Goal: Task Accomplishment & Management: Complete application form

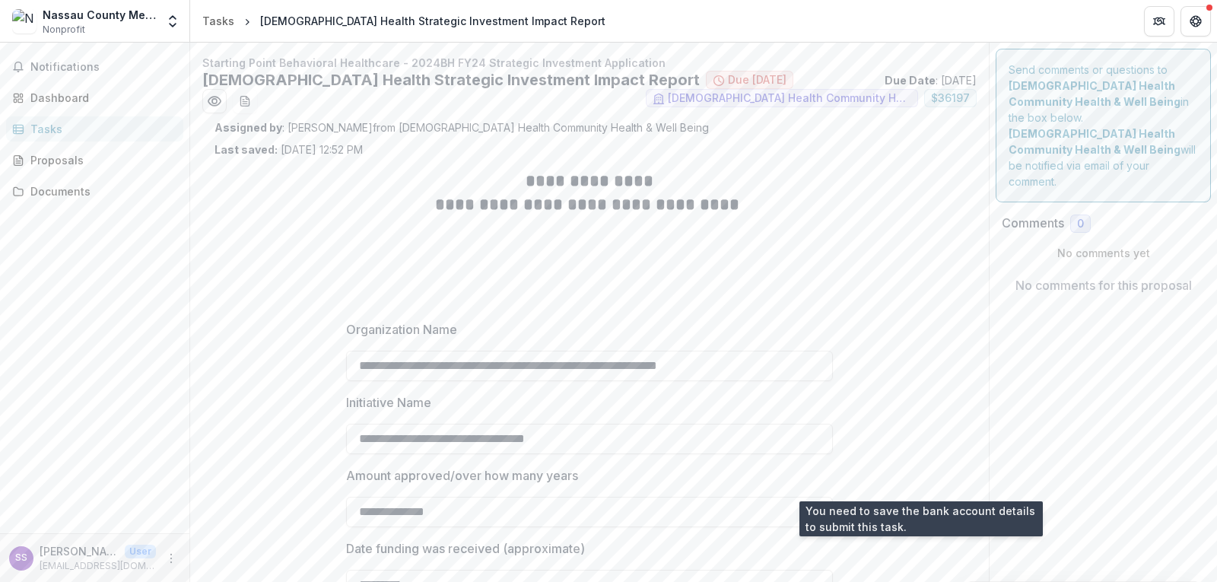
scroll to position [3309, 0]
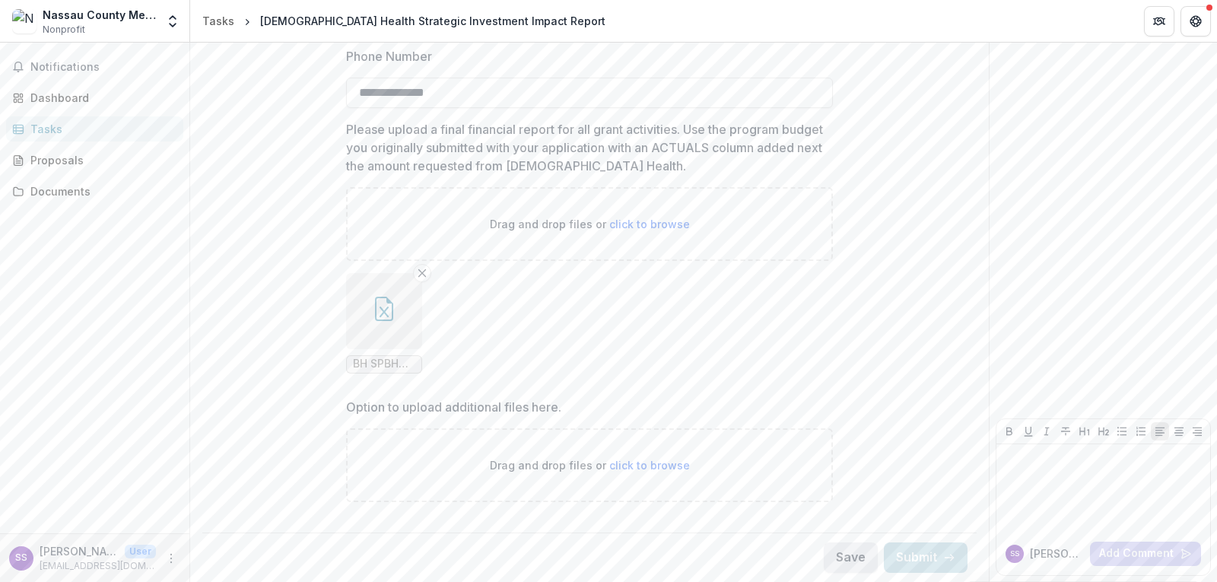
click at [840, 556] on button "Save" at bounding box center [851, 557] width 54 height 30
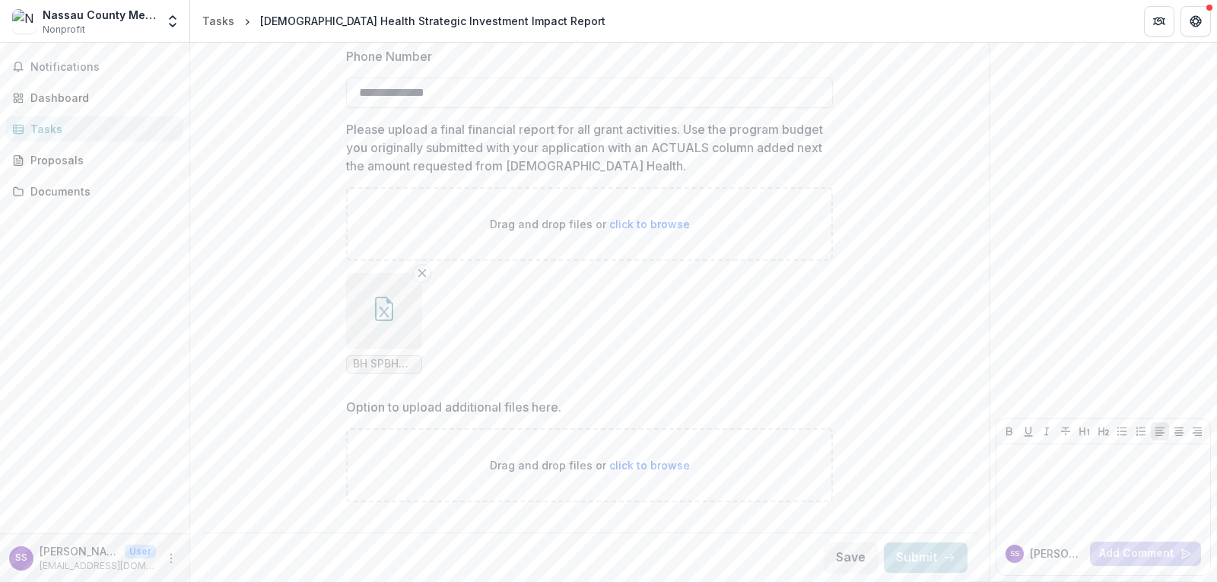
click at [51, 128] on div "Tasks" at bounding box center [100, 129] width 141 height 16
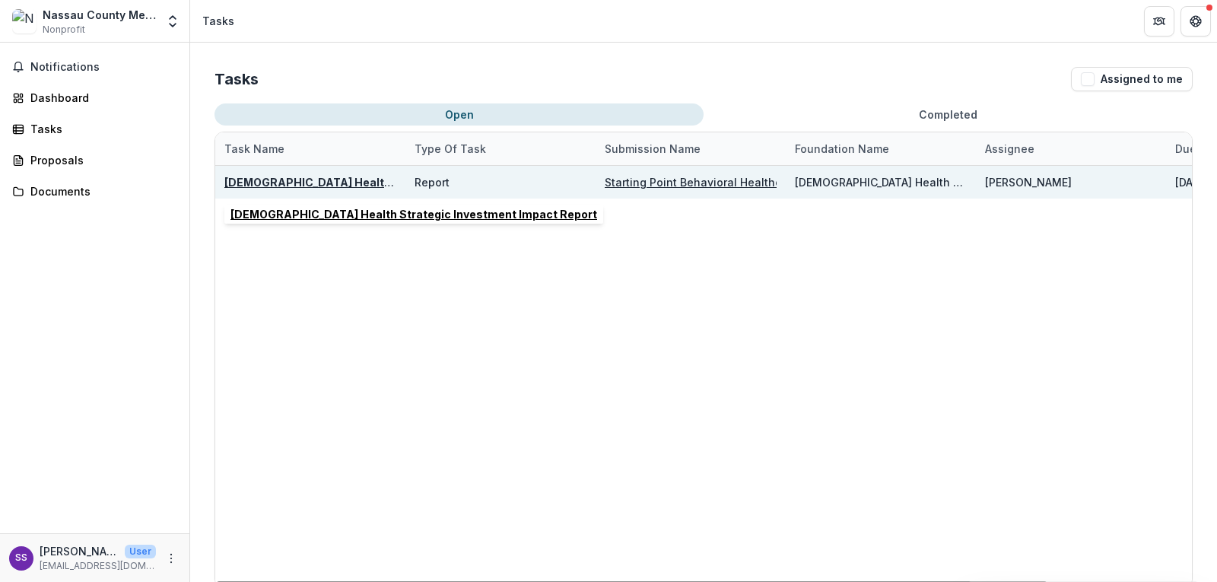
click at [326, 178] on u "[DEMOGRAPHIC_DATA] Health Strategic Investment Impact Report" at bounding box center [407, 182] width 367 height 13
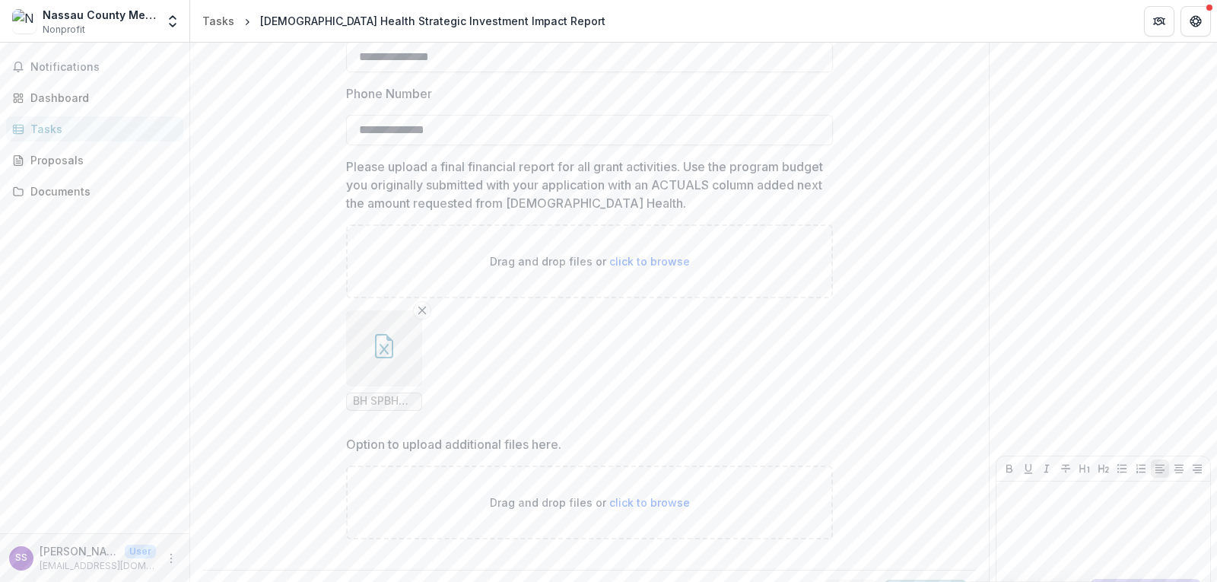
scroll to position [3309, 0]
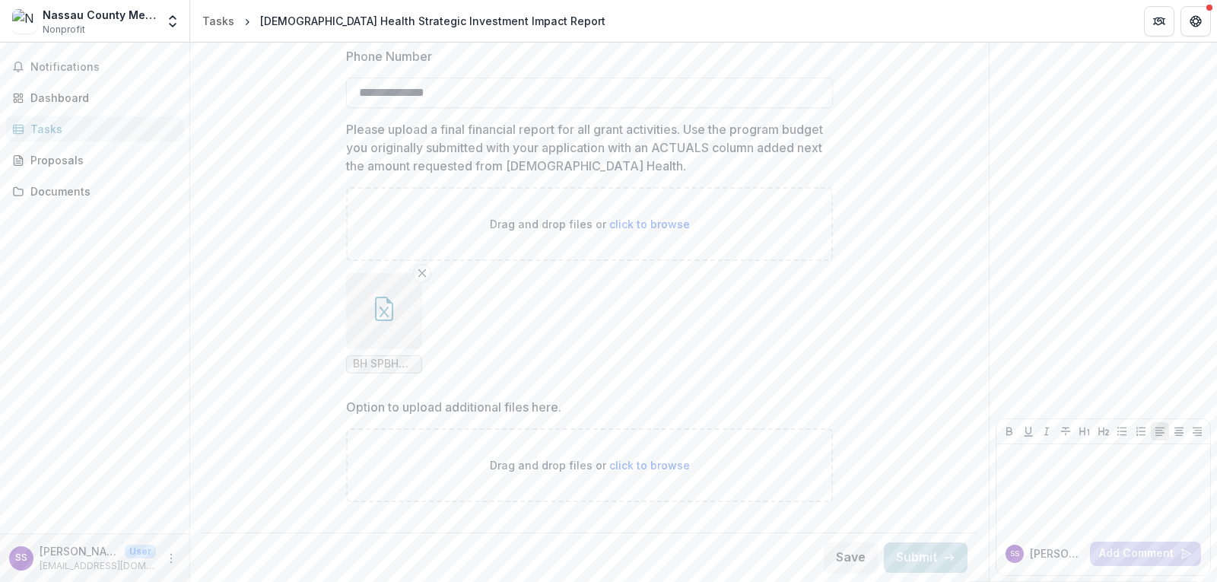
click at [700, 542] on div "Save Submit" at bounding box center [589, 557] width 774 height 49
click at [89, 28] on div "Nassau County Mental Health Alcoholism and Drug Abuse Council inc Nonprofit" at bounding box center [99, 22] width 113 height 30
click at [63, 94] on div "Dashboard" at bounding box center [100, 98] width 141 height 16
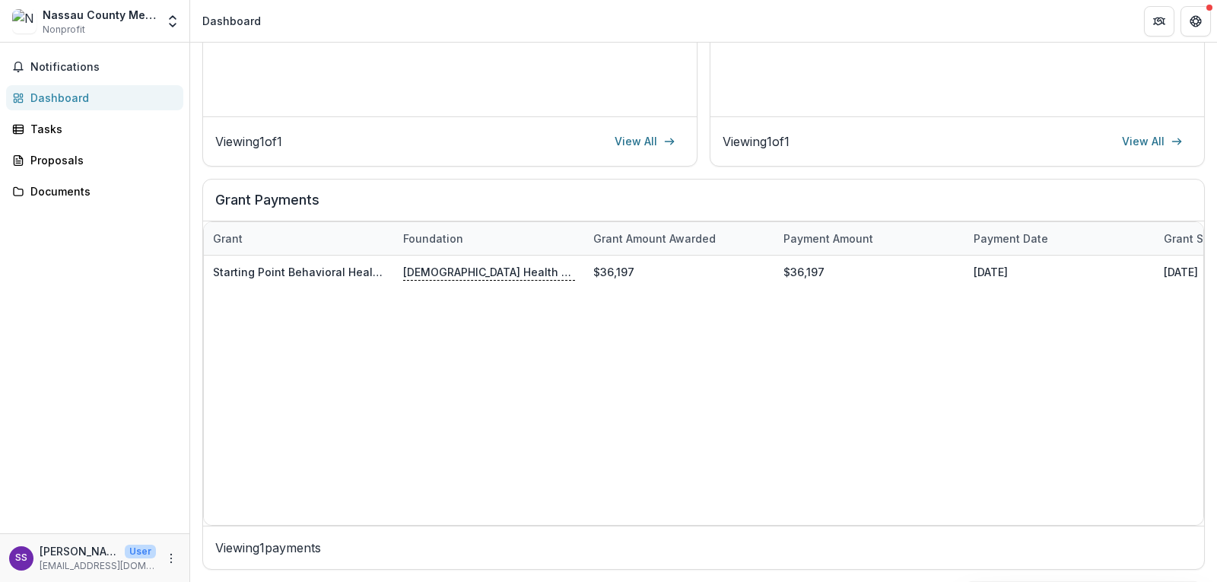
scroll to position [398, 0]
click at [61, 65] on span "Notifications" at bounding box center [103, 67] width 147 height 13
click at [61, 94] on div "Dashboard" at bounding box center [100, 98] width 141 height 16
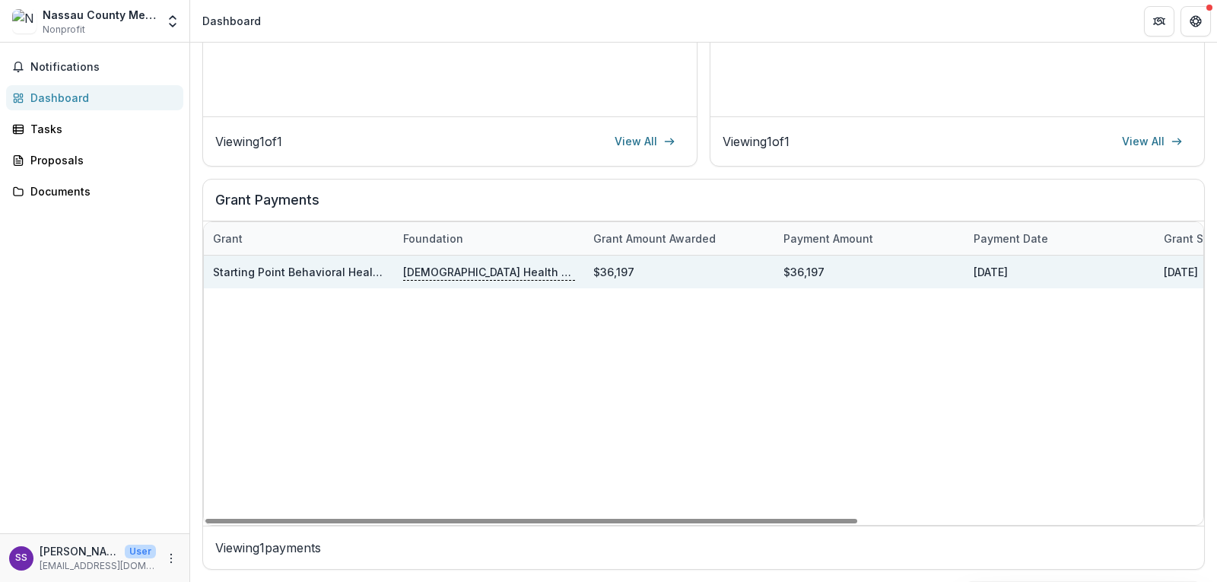
click at [438, 269] on p "[DEMOGRAPHIC_DATA] Health Community Health & Well Being" at bounding box center [489, 271] width 172 height 17
click at [325, 269] on link "Starting Point Behavioral Healthcare - 2024BH FY24 Strategic Investment Applica…" at bounding box center [441, 272] width 456 height 13
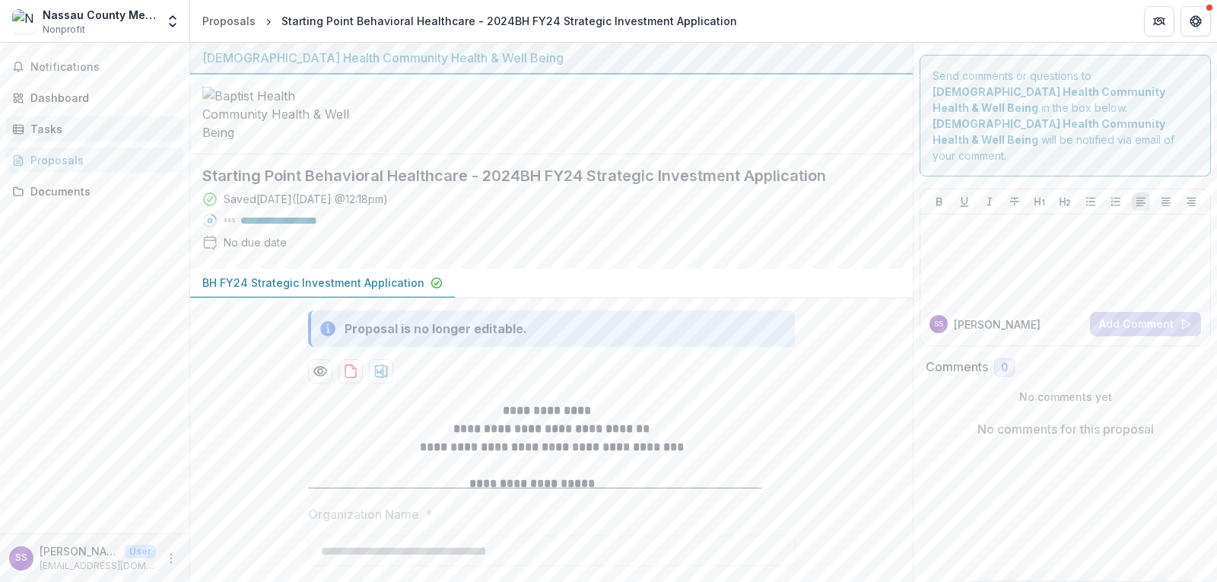
click at [37, 127] on div "Tasks" at bounding box center [100, 129] width 141 height 16
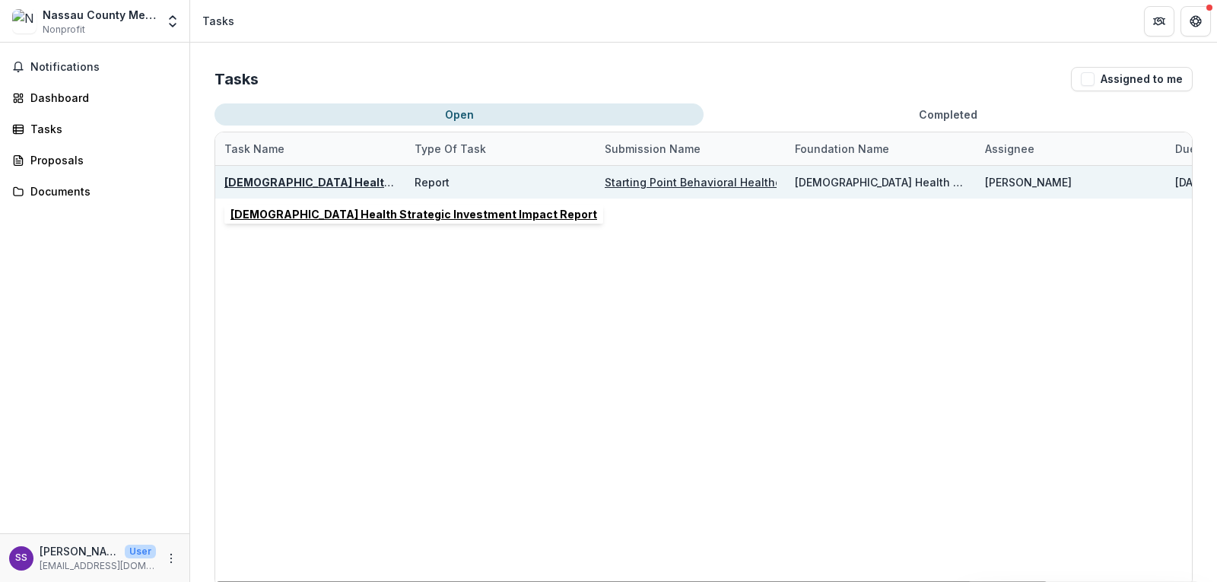
click at [319, 184] on u "[DEMOGRAPHIC_DATA] Health Strategic Investment Impact Report" at bounding box center [407, 182] width 367 height 13
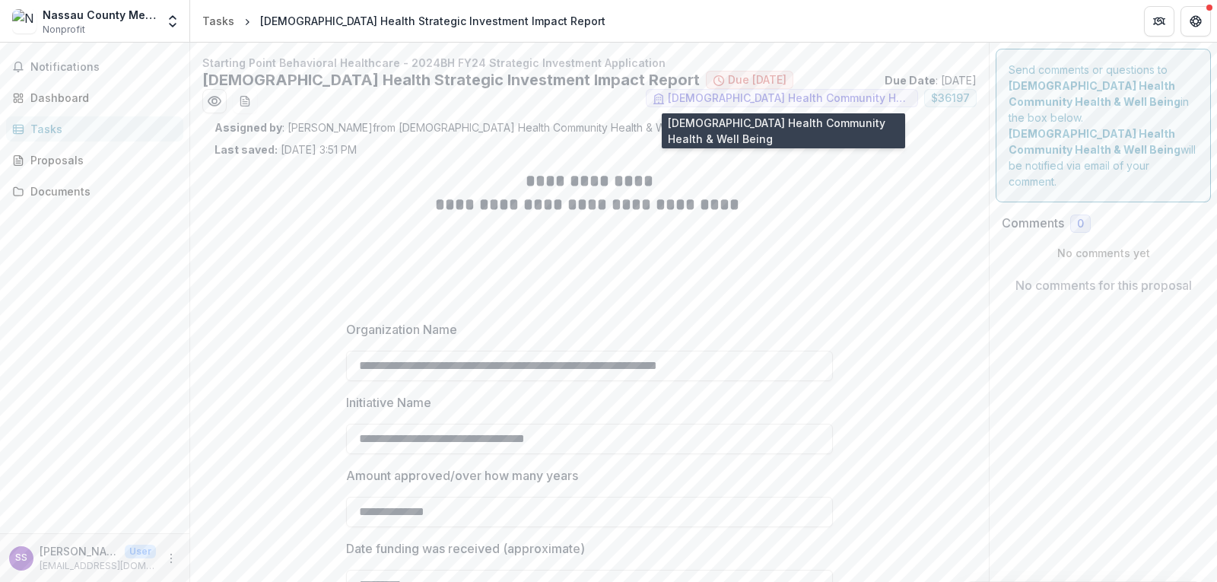
click at [733, 97] on span "[DEMOGRAPHIC_DATA] Health Community Health & Well Being" at bounding box center [789, 98] width 243 height 13
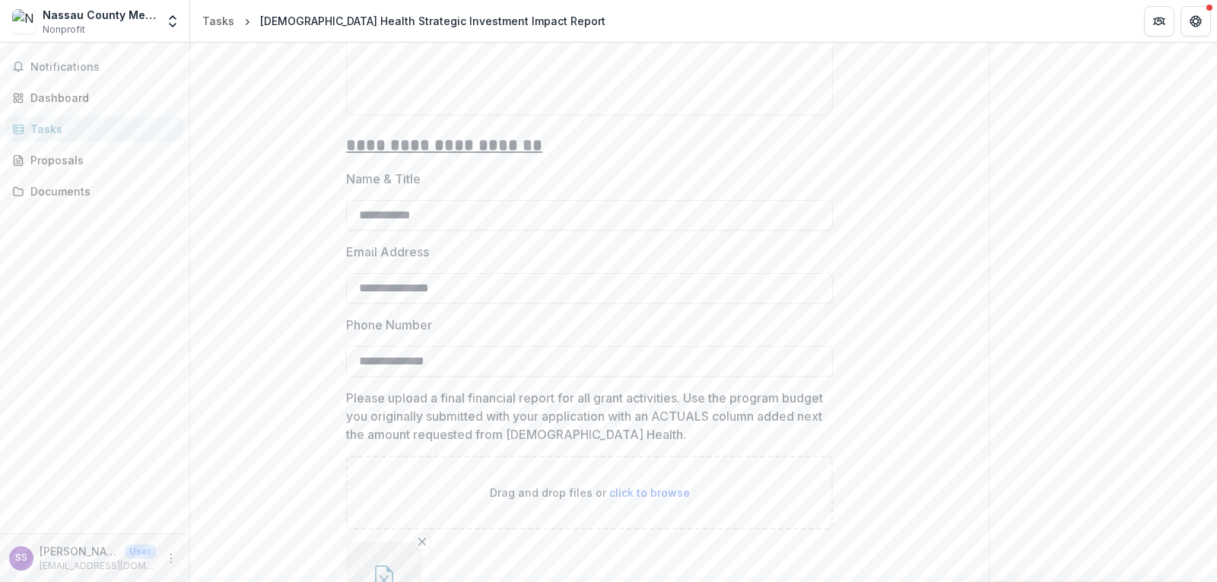
scroll to position [3309, 0]
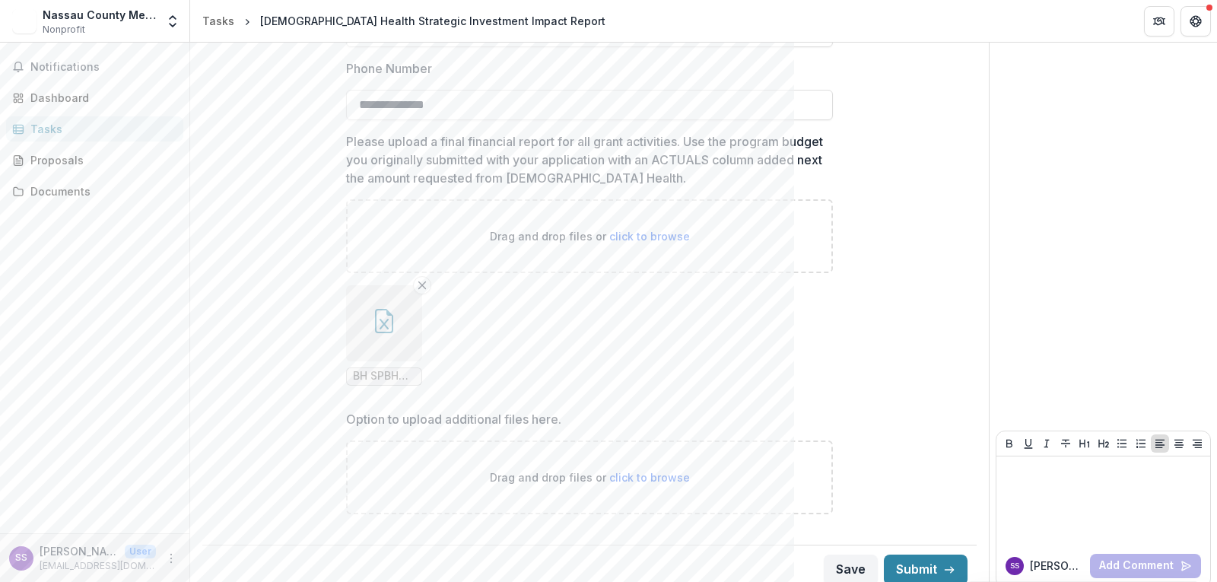
scroll to position [3309, 0]
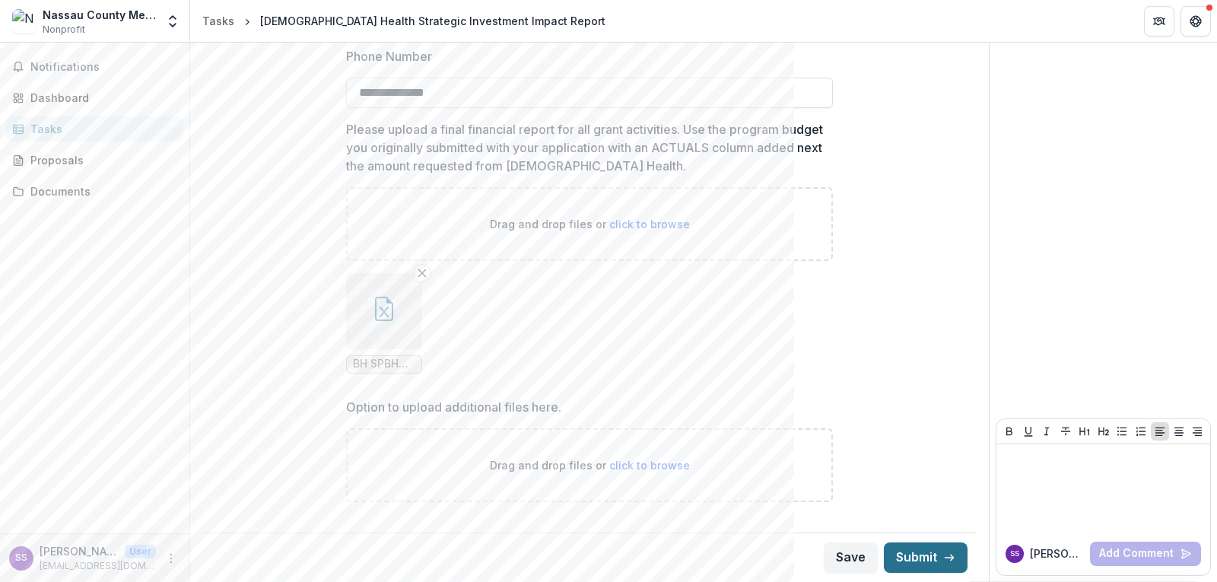
click at [911, 558] on button "Submit" at bounding box center [926, 557] width 84 height 30
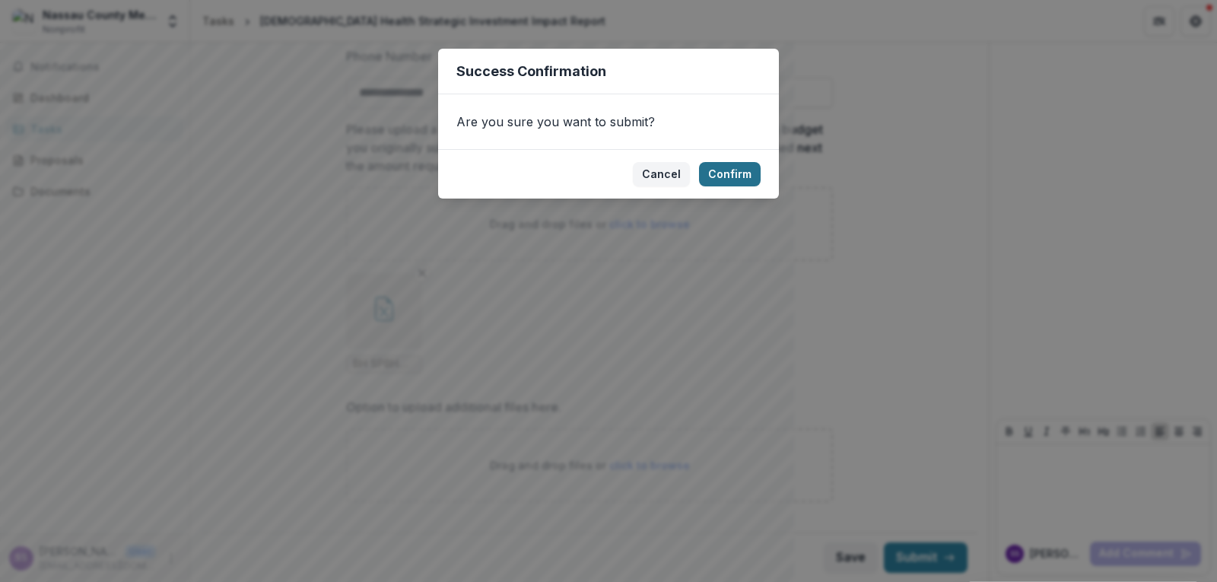
drag, startPoint x: 730, startPoint y: 176, endPoint x: 743, endPoint y: 186, distance: 15.8
click at [730, 176] on button "Confirm" at bounding box center [730, 174] width 62 height 24
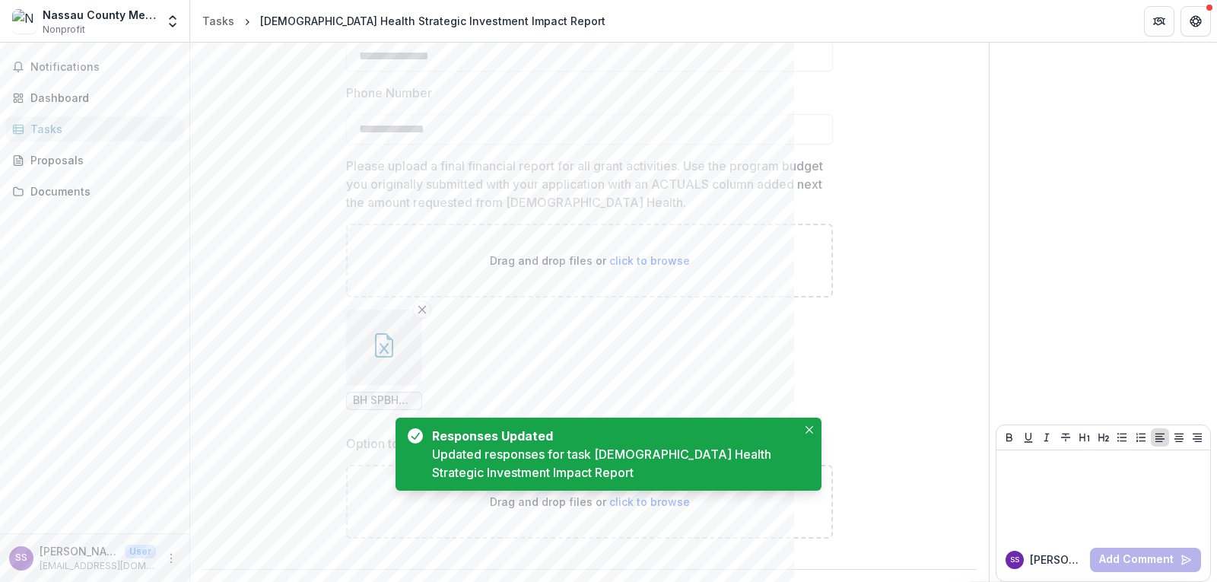
scroll to position [3315, 0]
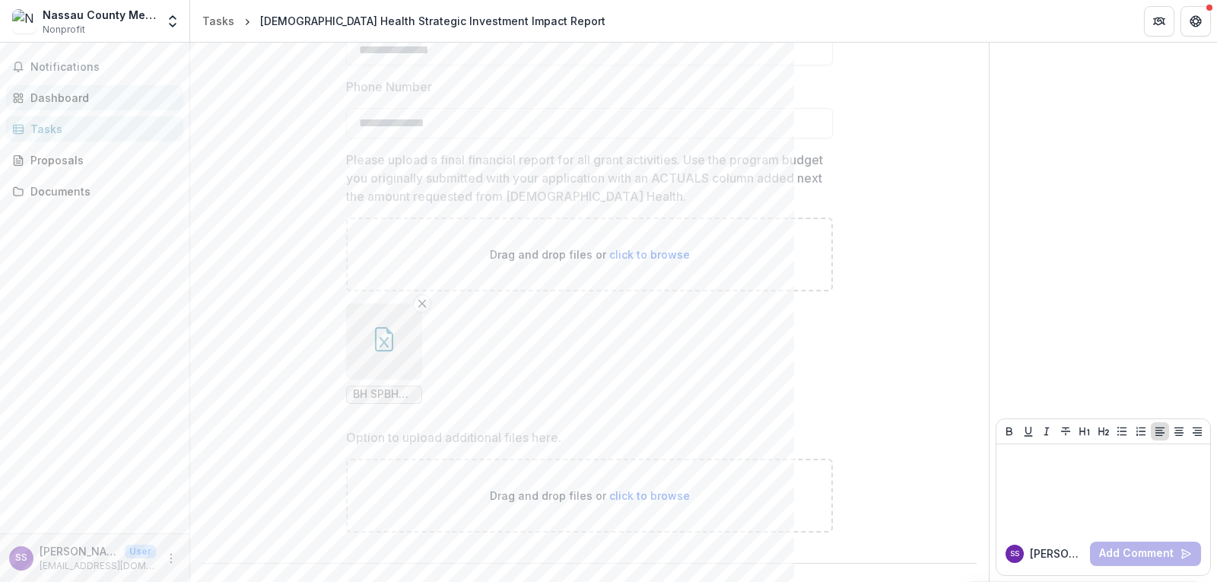
click at [42, 99] on div "Dashboard" at bounding box center [100, 98] width 141 height 16
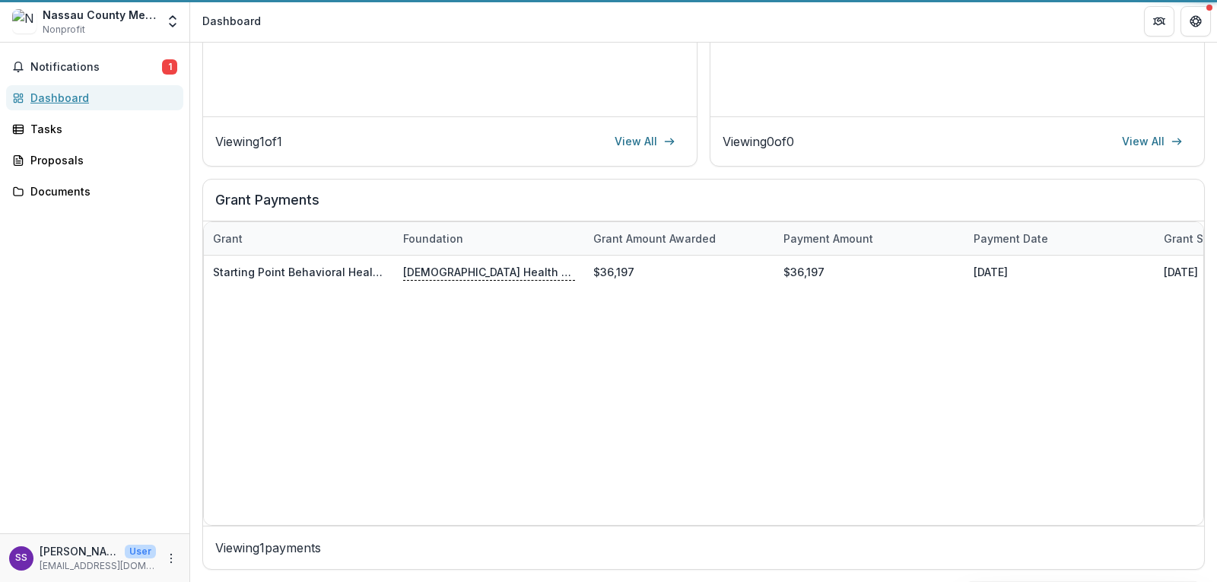
scroll to position [385, 0]
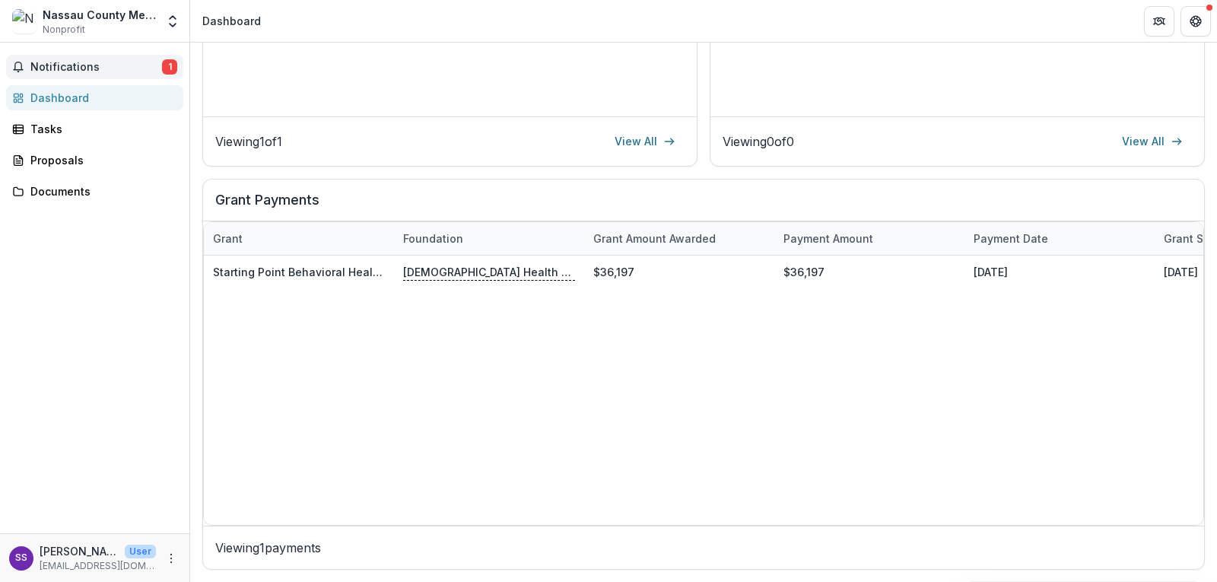
click at [96, 59] on button "Notifications 1" at bounding box center [94, 67] width 177 height 24
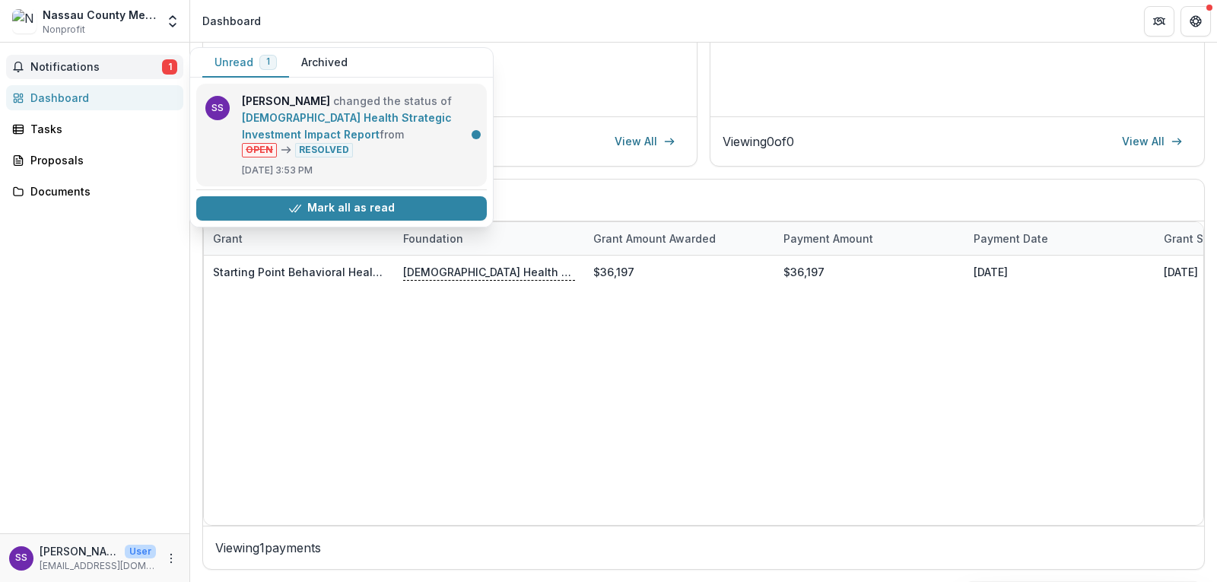
click at [365, 119] on link "[DEMOGRAPHIC_DATA] Health Strategic Investment Impact Report" at bounding box center [347, 126] width 210 height 30
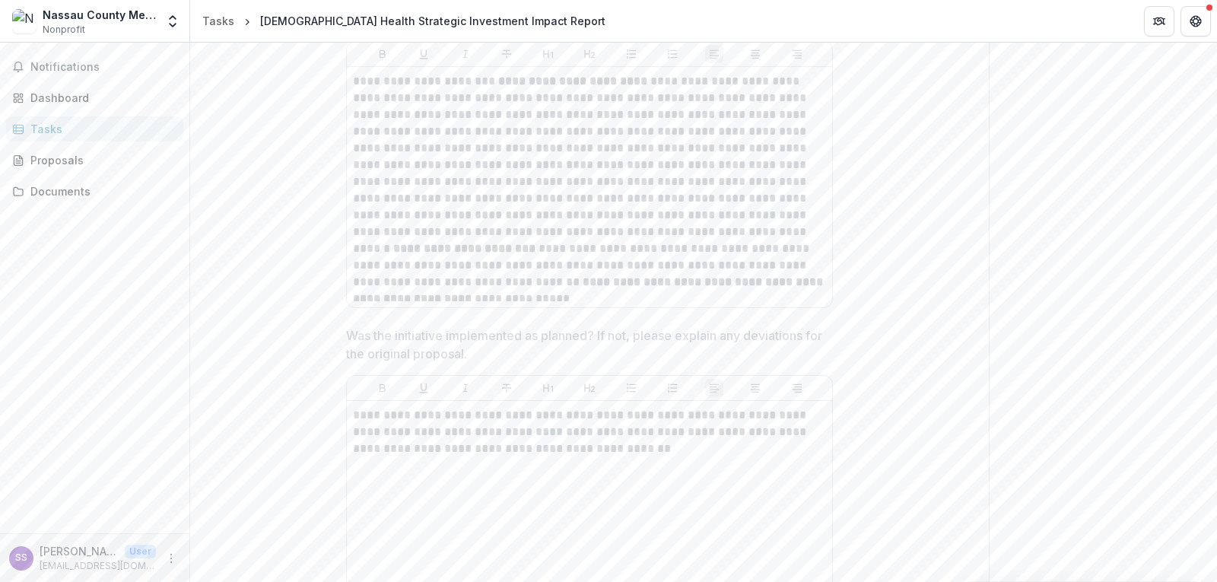
scroll to position [628, 0]
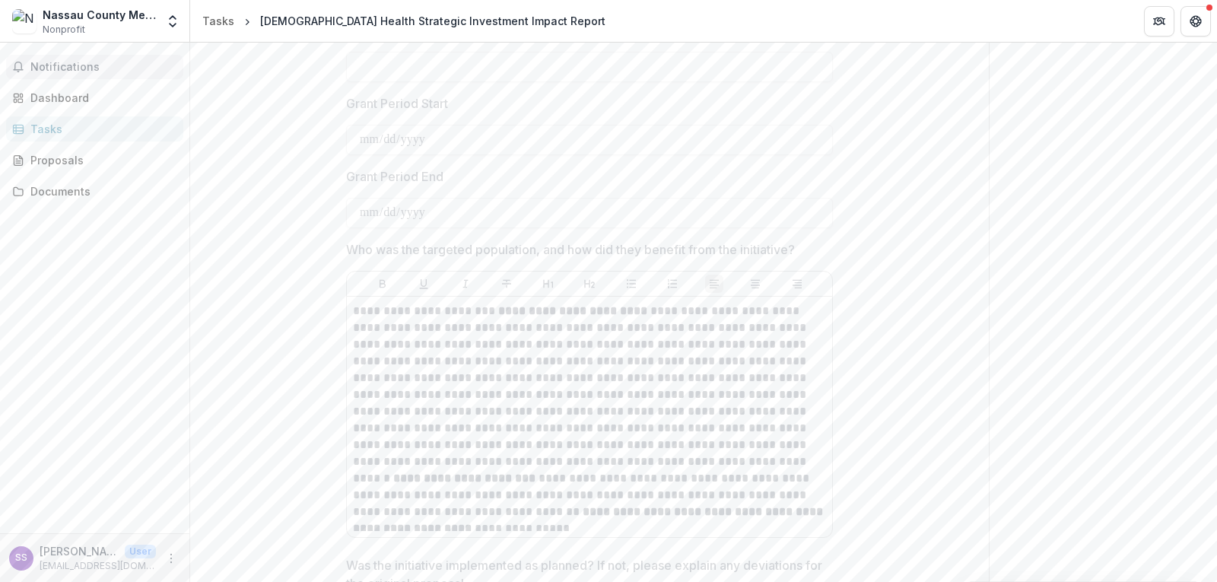
click at [63, 66] on span "Notifications" at bounding box center [103, 67] width 147 height 13
click at [62, 237] on div "Notifications Unread 0 Archived SS Sarah Smith changed the status of Baptist He…" at bounding box center [94, 288] width 189 height 491
click at [57, 97] on div "Dashboard" at bounding box center [100, 98] width 141 height 16
